Goal: Transaction & Acquisition: Subscribe to service/newsletter

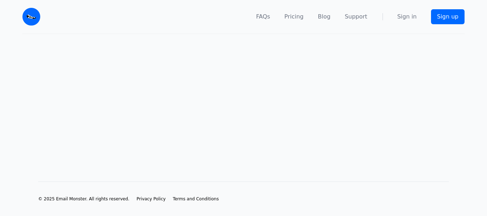
click at [441, 29] on nav "FAQs Pricing Blog Support Sign in Sign up" at bounding box center [256, 16] width 415 height 33
click at [448, 15] on link "Sign up" at bounding box center [447, 16] width 33 height 15
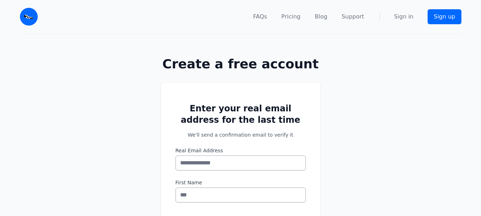
click at [209, 165] on input "Real Email Address" at bounding box center [241, 163] width 130 height 15
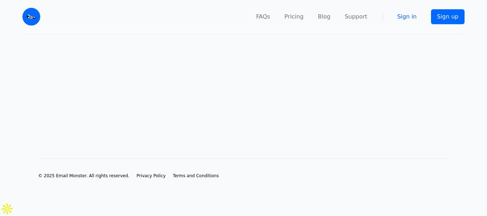
click at [402, 15] on link "Sign in" at bounding box center [407, 16] width 20 height 9
click at [405, 88] on main at bounding box center [243, 85] width 487 height 102
click at [468, 18] on div "FAQs Pricing Blog Support Sign in Sign up" at bounding box center [243, 17] width 456 height 34
click at [446, 19] on link "Sign up" at bounding box center [447, 16] width 33 height 15
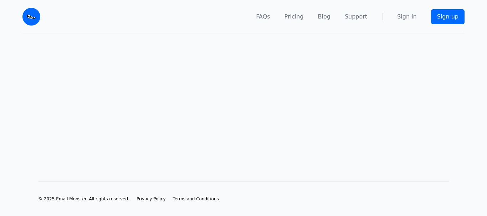
click at [444, 24] on nav "FAQs Pricing Blog Support Sign in Sign up" at bounding box center [256, 16] width 415 height 33
click at [444, 20] on link "Sign up" at bounding box center [447, 16] width 33 height 15
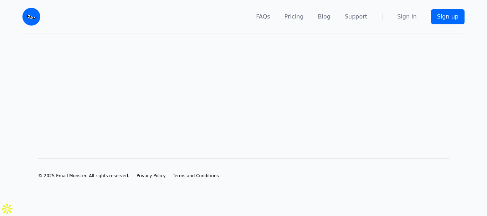
click at [470, 11] on div "FAQs Pricing Blog Support Sign in Sign up" at bounding box center [243, 17] width 456 height 34
click at [456, 16] on link "Sign up" at bounding box center [447, 16] width 33 height 15
click at [434, 10] on nav "FAQs Pricing Blog Support Sign in Sign up" at bounding box center [256, 16] width 415 height 33
click at [442, 14] on link "Sign up" at bounding box center [447, 16] width 33 height 15
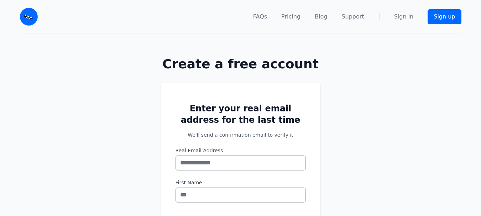
click at [249, 167] on input "Real Email Address" at bounding box center [241, 163] width 130 height 15
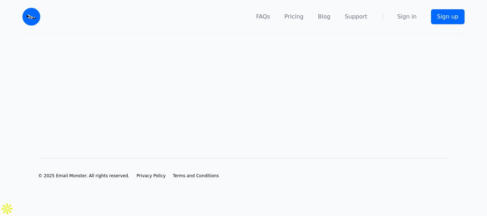
click at [28, 18] on img at bounding box center [31, 17] width 18 height 18
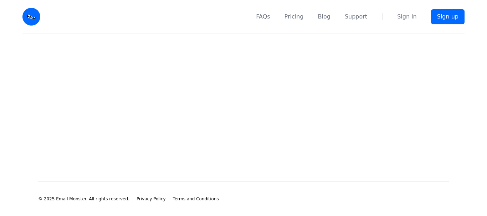
click at [214, 123] on main at bounding box center [243, 96] width 487 height 125
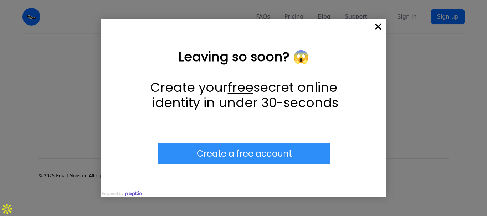
click at [379, 26] on span "×" at bounding box center [378, 27] width 16 height 16
